Goal: Information Seeking & Learning: Find specific fact

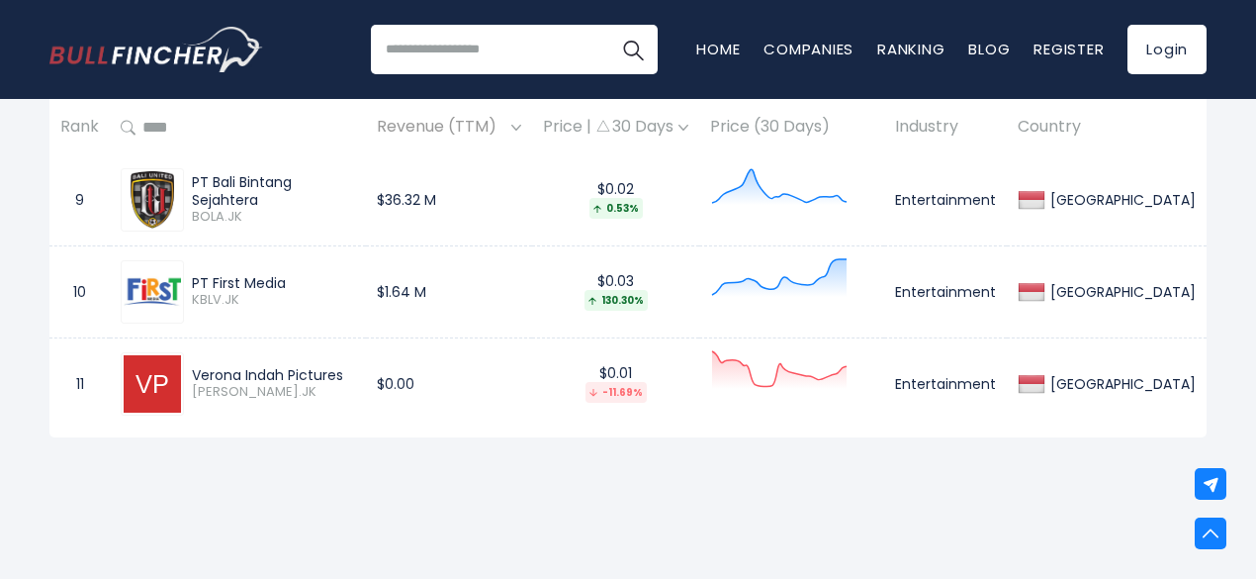
scroll to position [1796, 0]
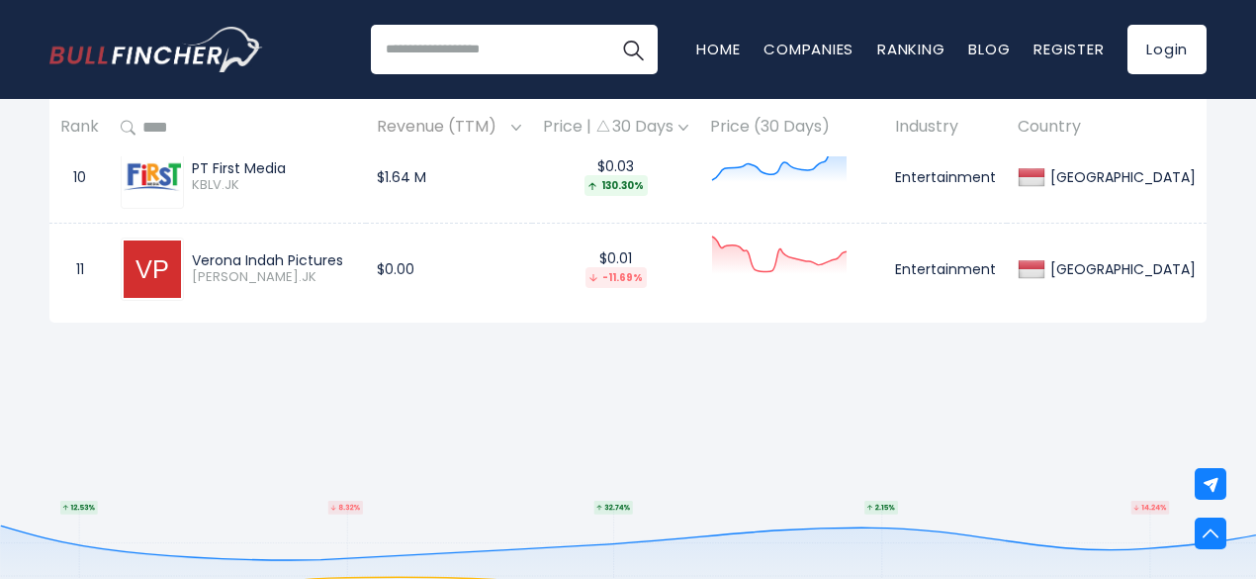
click at [471, 60] on input "search" at bounding box center [514, 49] width 287 height 49
type input "*********"
click at [608, 25] on button "Search" at bounding box center [632, 49] width 49 height 49
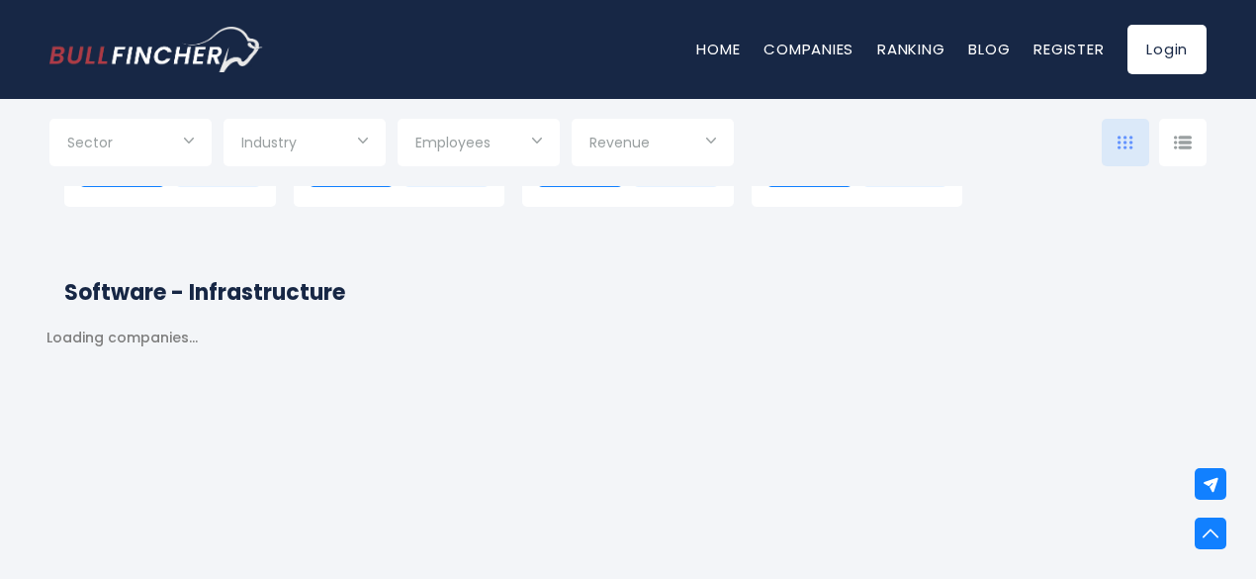
scroll to position [1639, 0]
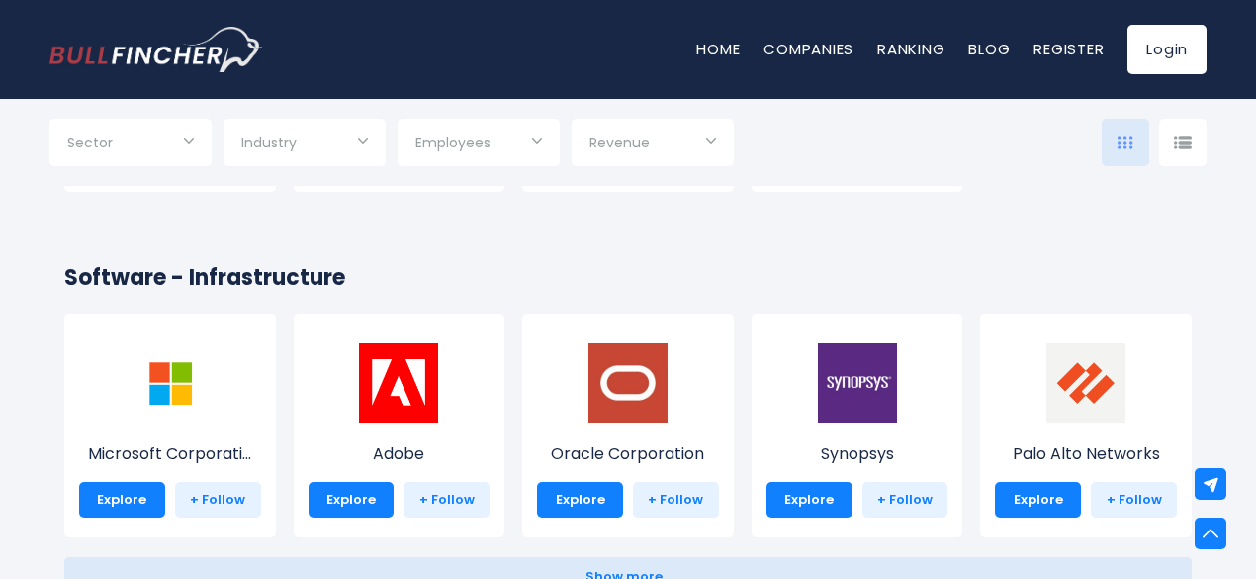
click at [175, 142] on input "Selection" at bounding box center [130, 145] width 127 height 36
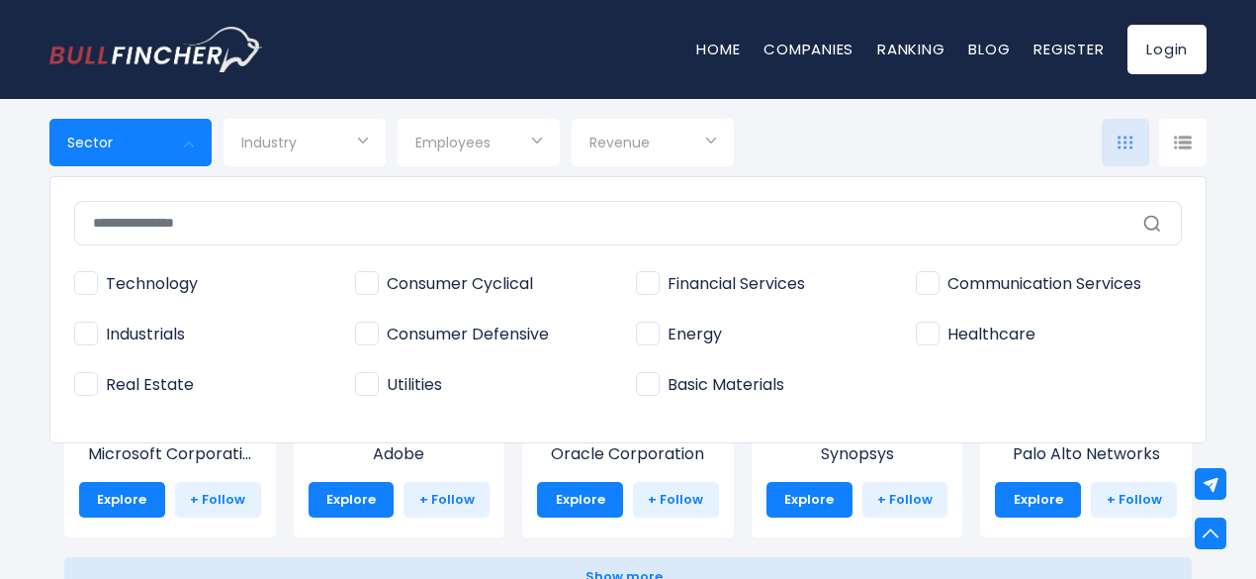
click at [273, 153] on div at bounding box center [628, 289] width 1256 height 579
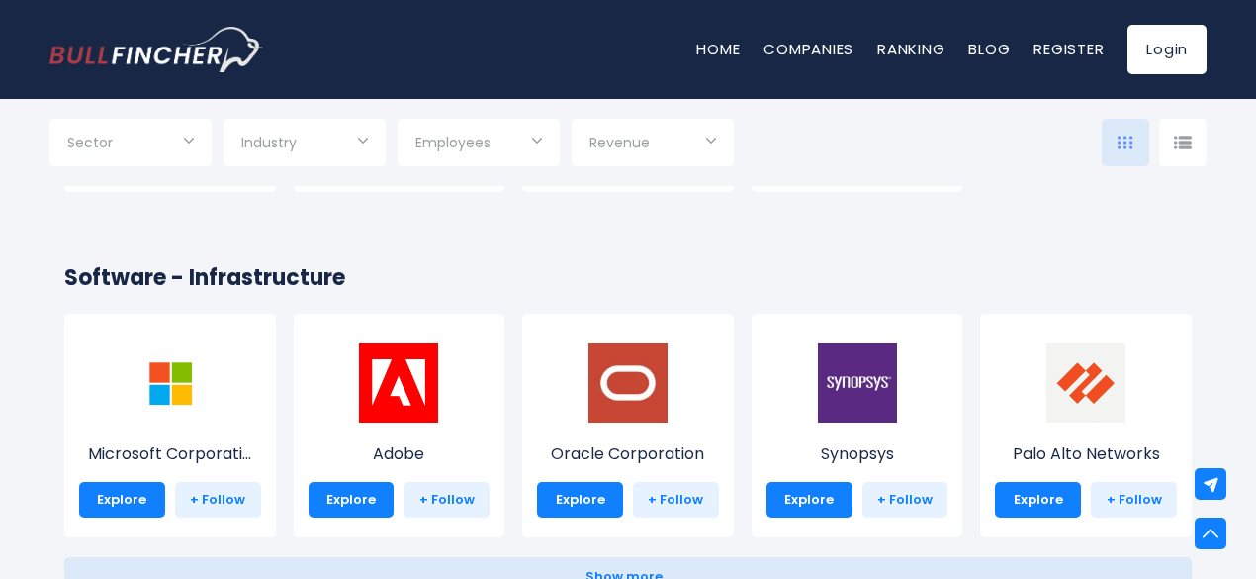
click at [273, 153] on input "Selection" at bounding box center [304, 145] width 127 height 36
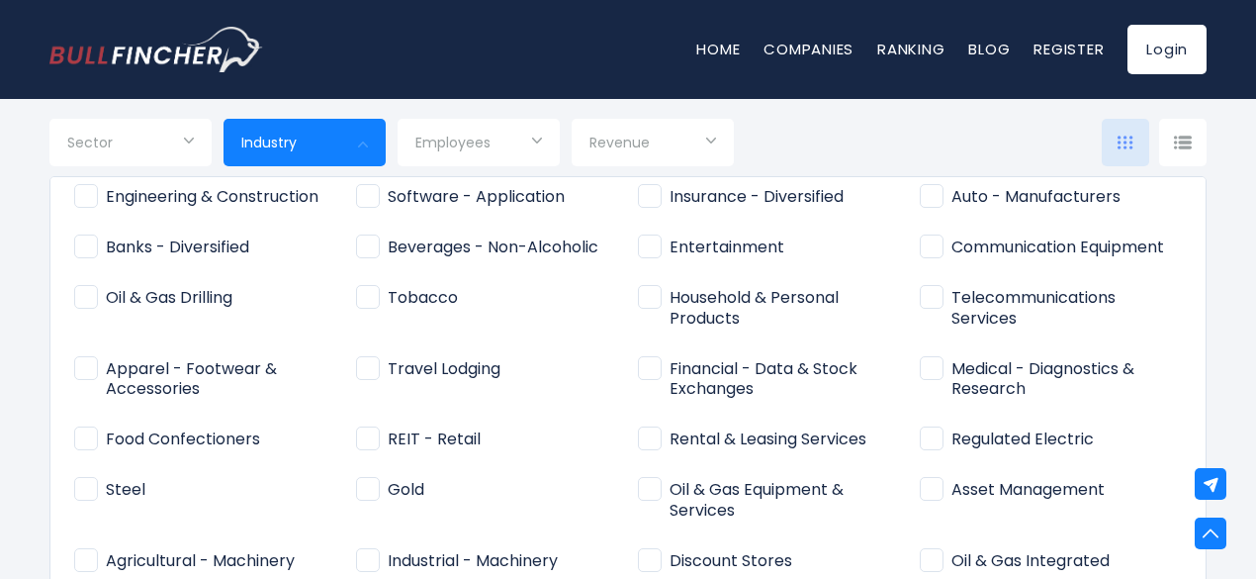
scroll to position [0, 0]
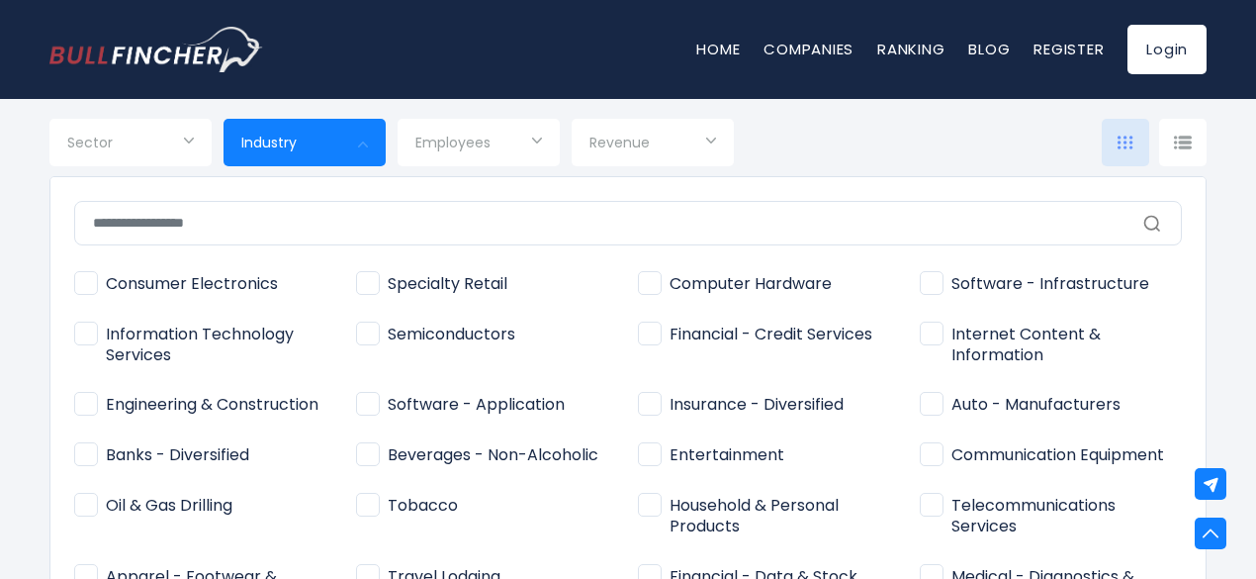
click at [326, 54] on div "Home Companies Ranking Blog Register Login" at bounding box center [627, 49] width 1157 height 99
click at [792, 54] on link "Companies" at bounding box center [809, 49] width 90 height 21
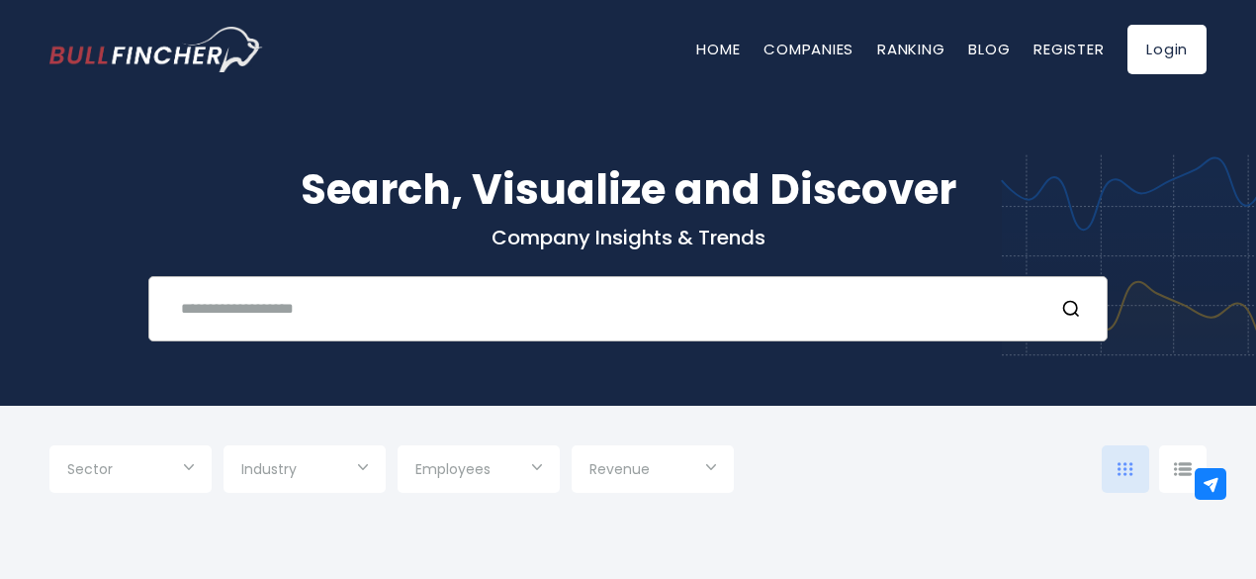
click at [290, 296] on input "text" at bounding box center [603, 308] width 869 height 37
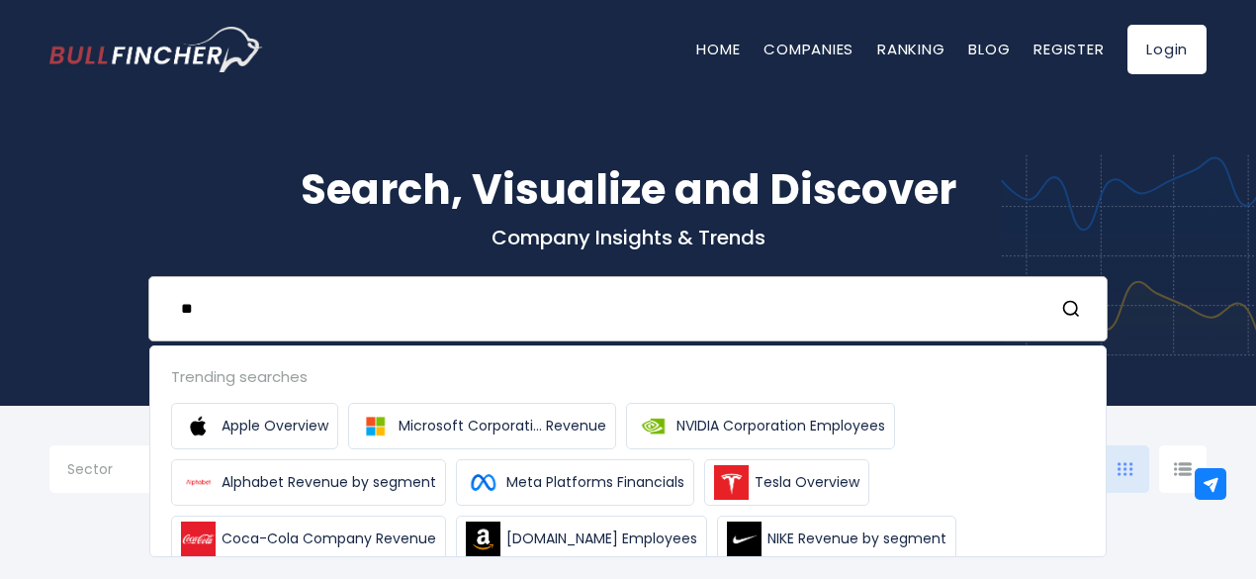
type input "***"
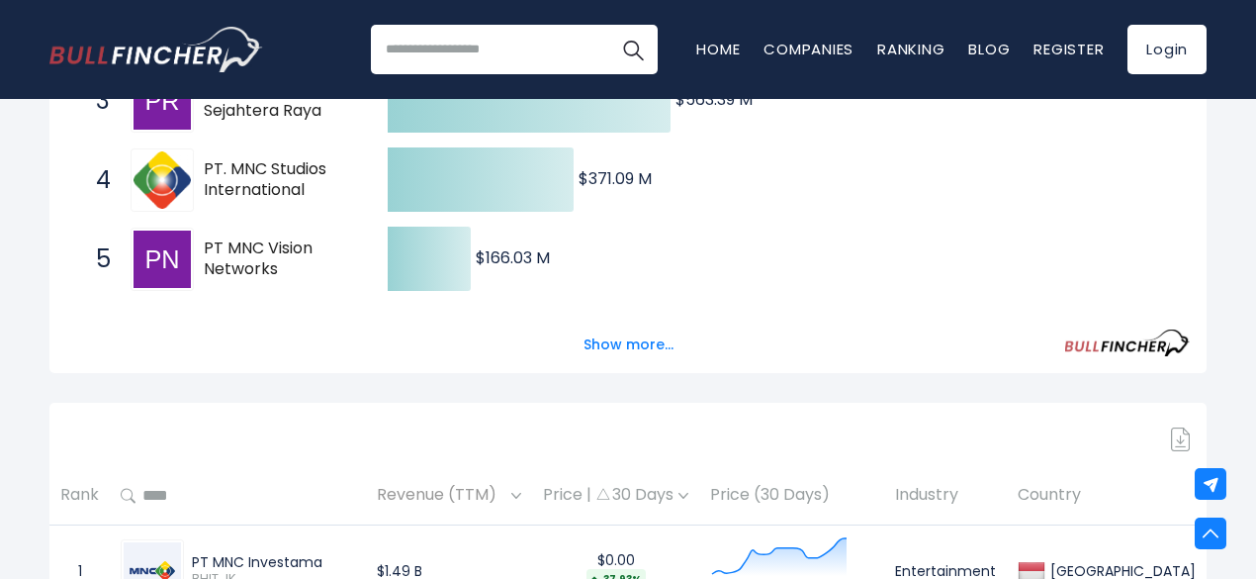
scroll to position [586, 0]
